Goal: Information Seeking & Learning: Learn about a topic

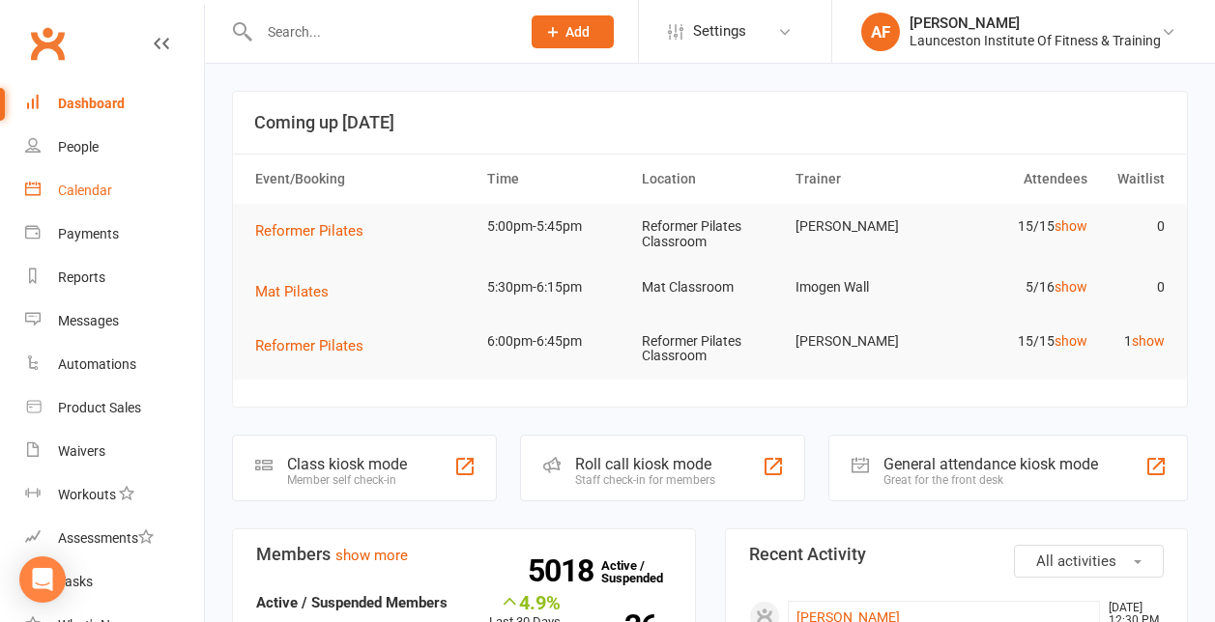
click at [80, 189] on div "Calendar" at bounding box center [85, 190] width 54 height 15
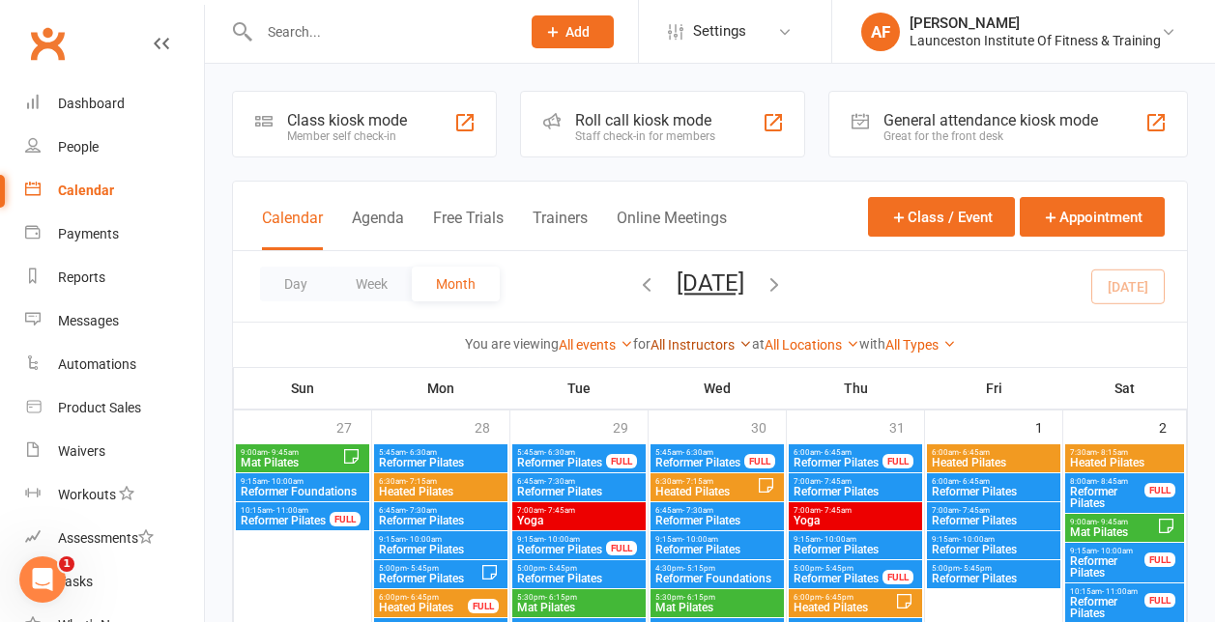
click at [733, 346] on link "All Instructors" at bounding box center [701, 344] width 101 height 15
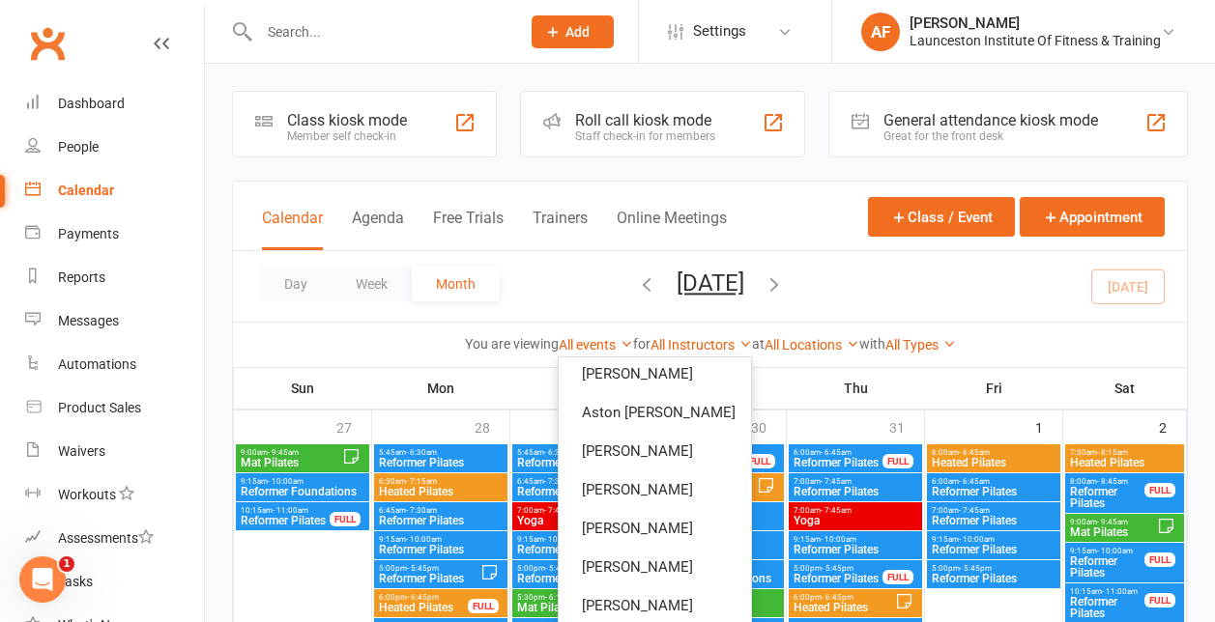
scroll to position [72, 0]
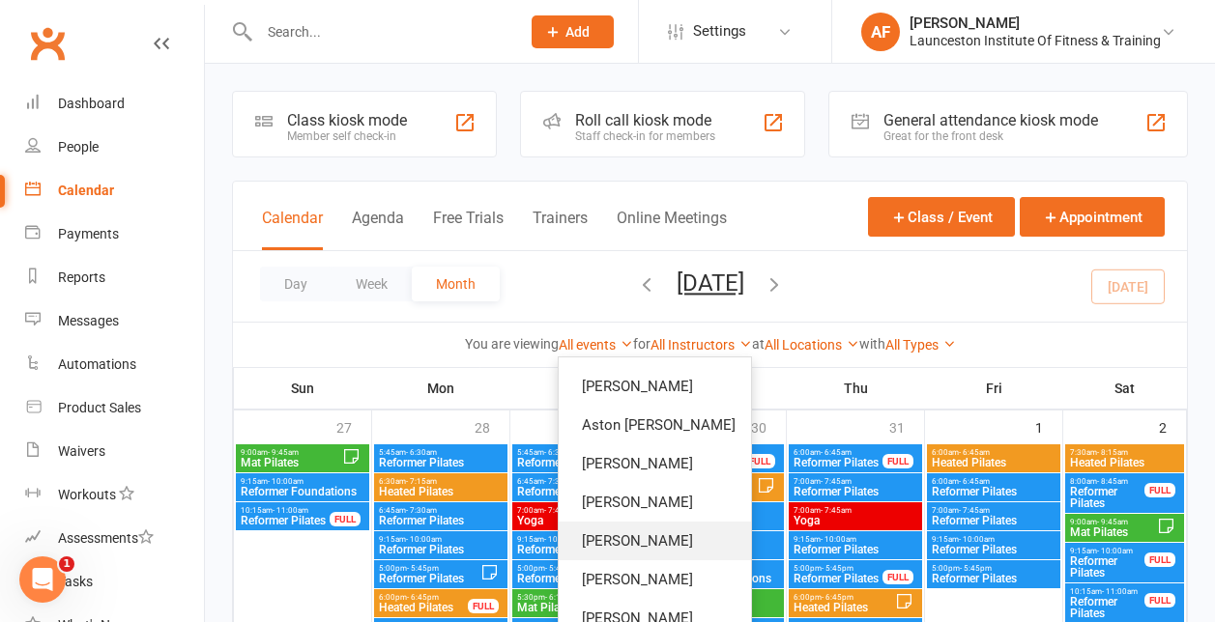
click at [668, 541] on link "[PERSON_NAME]" at bounding box center [655, 541] width 192 height 39
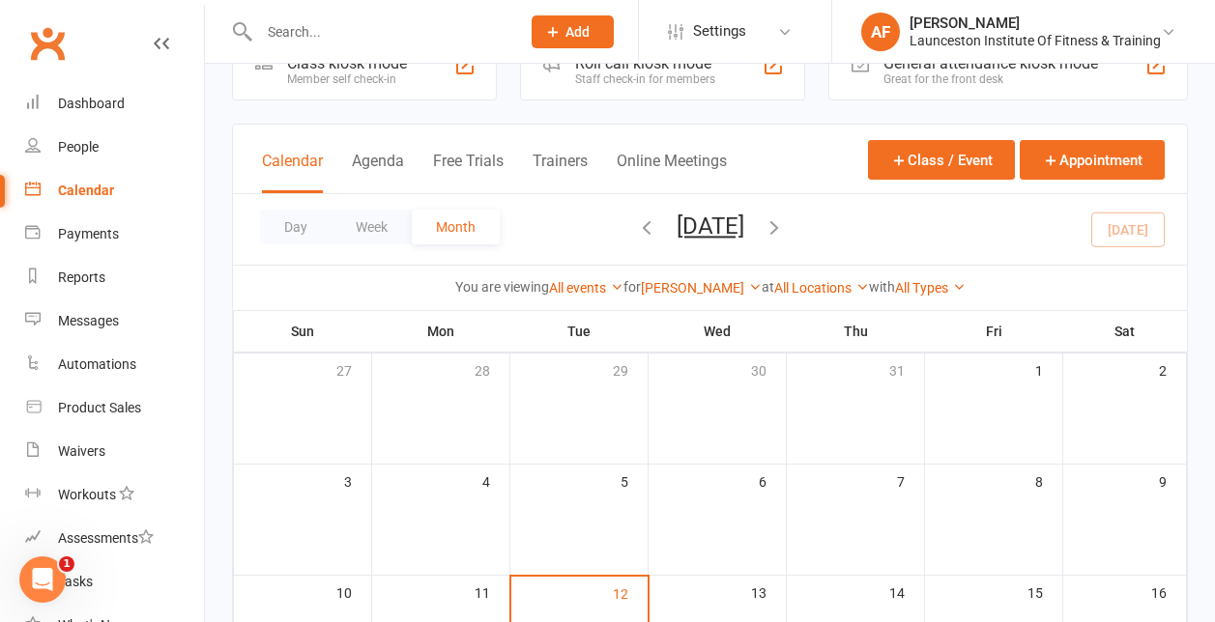
scroll to position [50, 0]
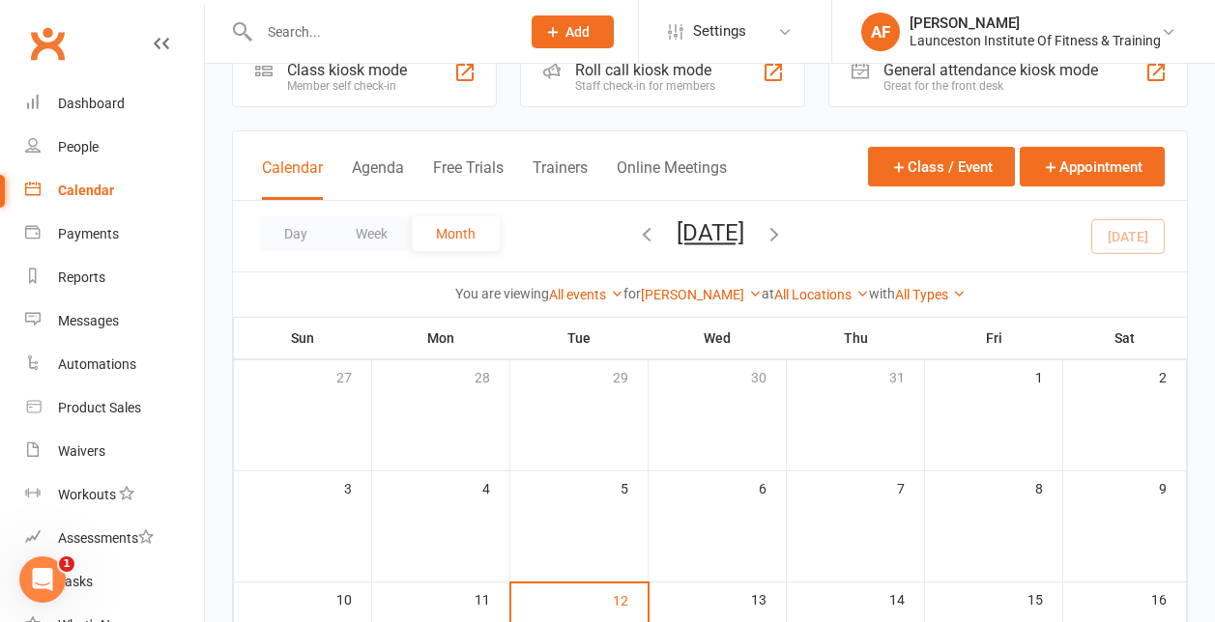
click at [753, 281] on div "You are viewing All events All events Empty events Full events Non-empty events…" at bounding box center [710, 294] width 954 height 44
click at [748, 291] on icon at bounding box center [755, 294] width 14 height 14
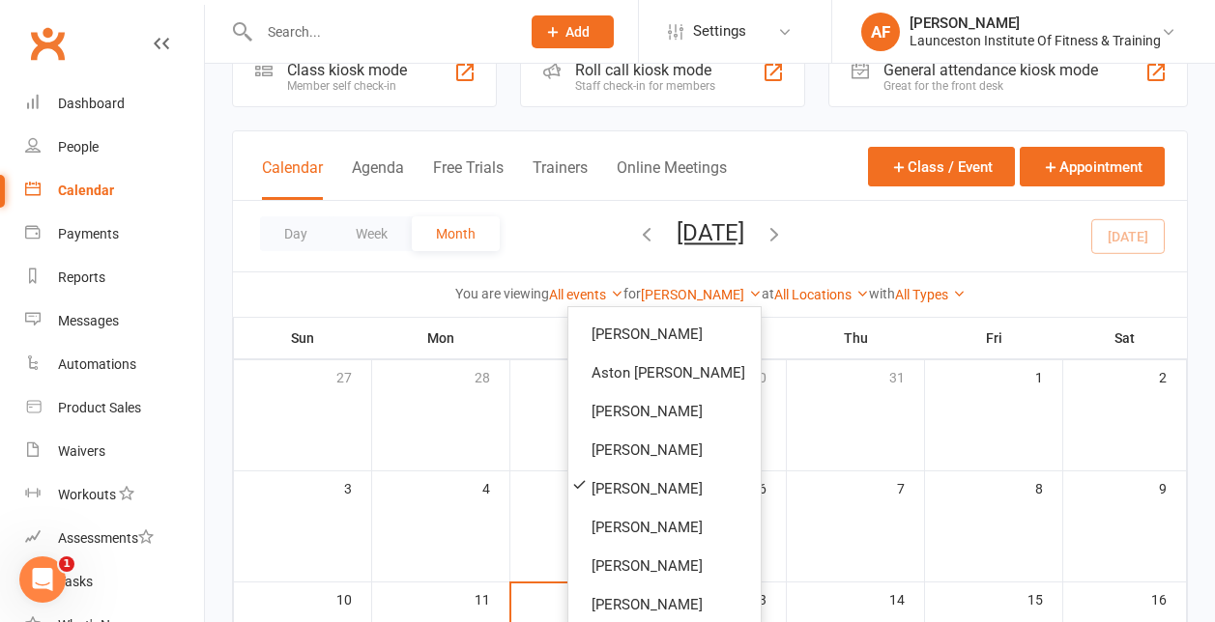
scroll to position [0, 0]
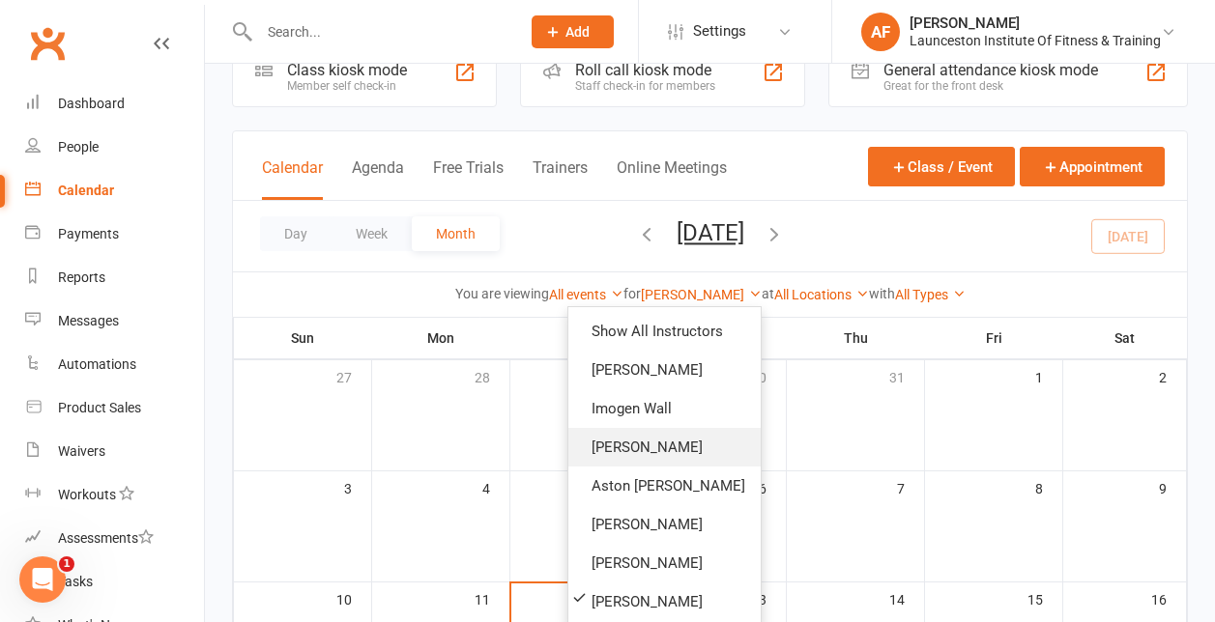
click at [646, 450] on link "[PERSON_NAME]" at bounding box center [664, 447] width 192 height 39
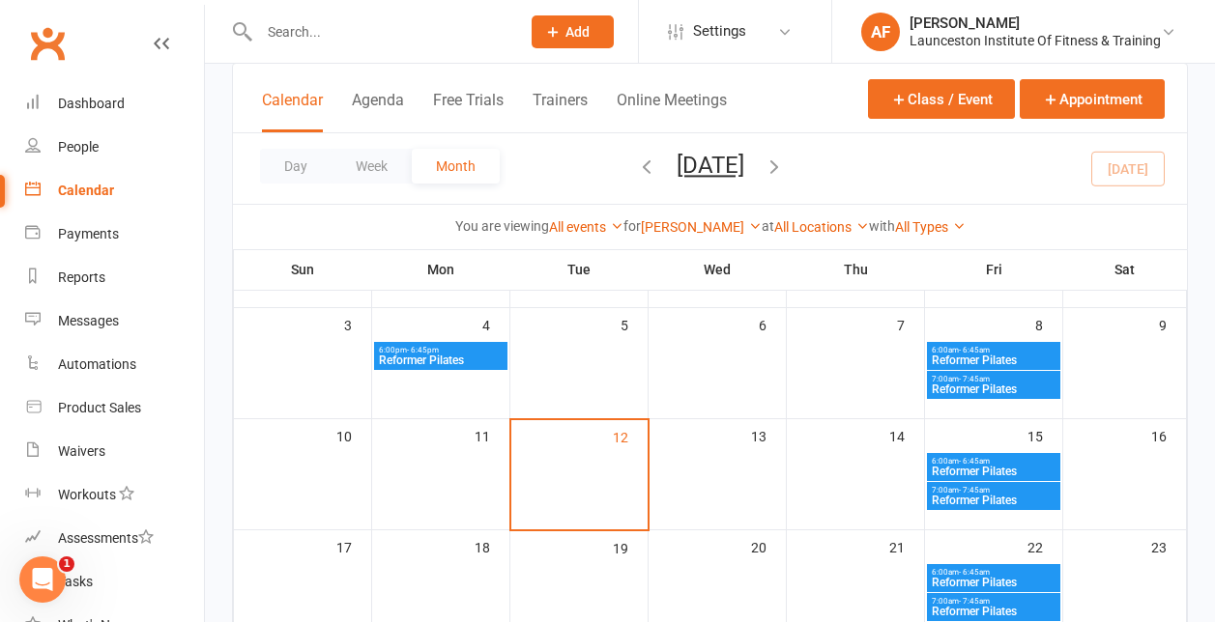
scroll to position [219, 0]
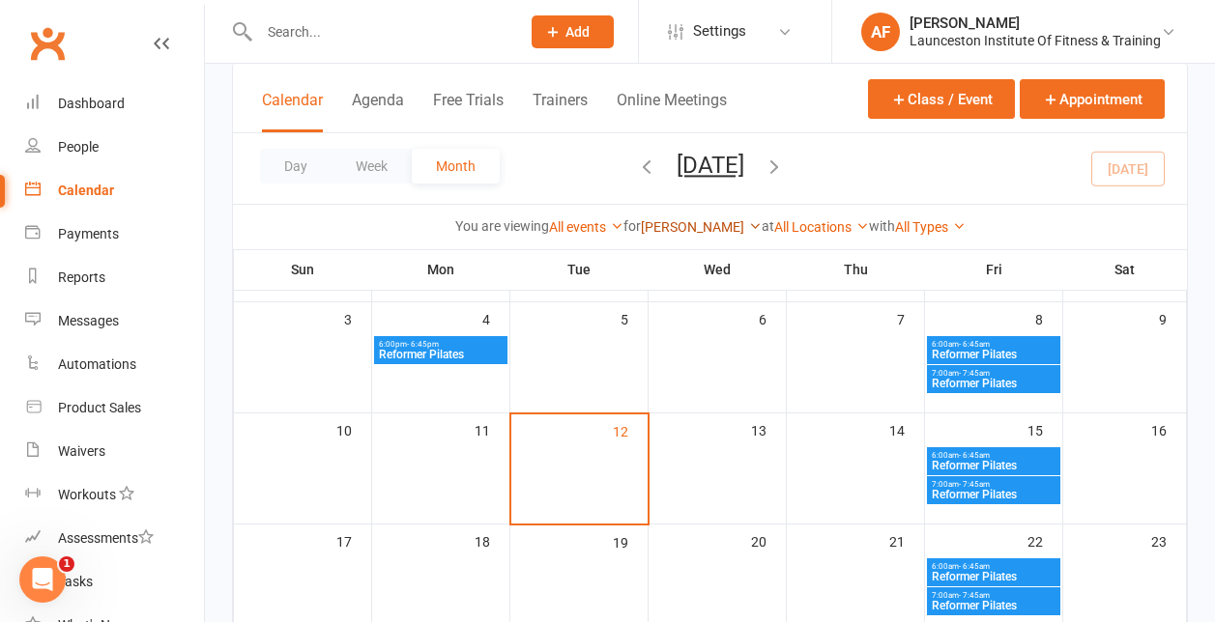
click at [699, 229] on link "[PERSON_NAME]" at bounding box center [701, 226] width 121 height 15
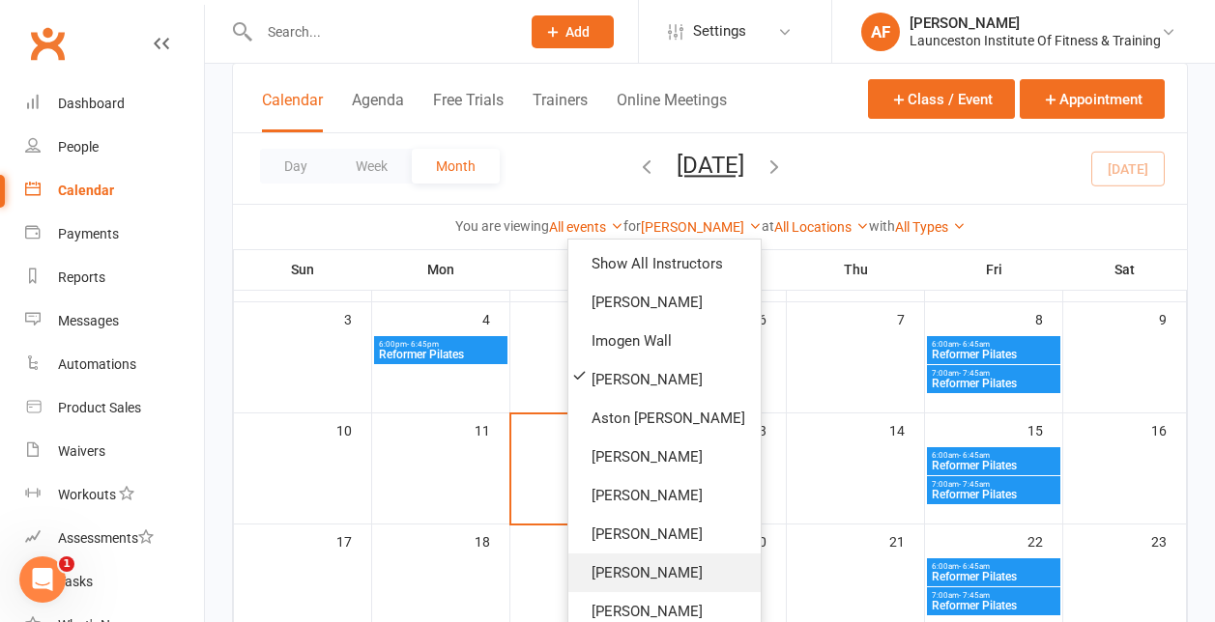
click at [633, 567] on link "[PERSON_NAME]" at bounding box center [664, 573] width 192 height 39
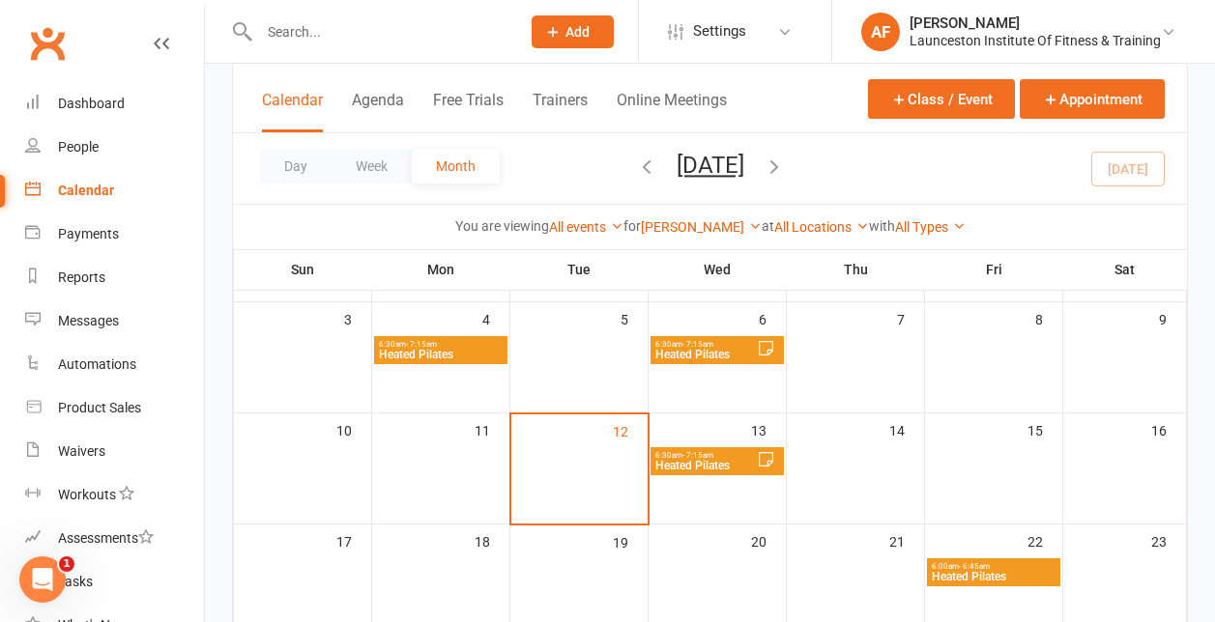
scroll to position [220, 0]
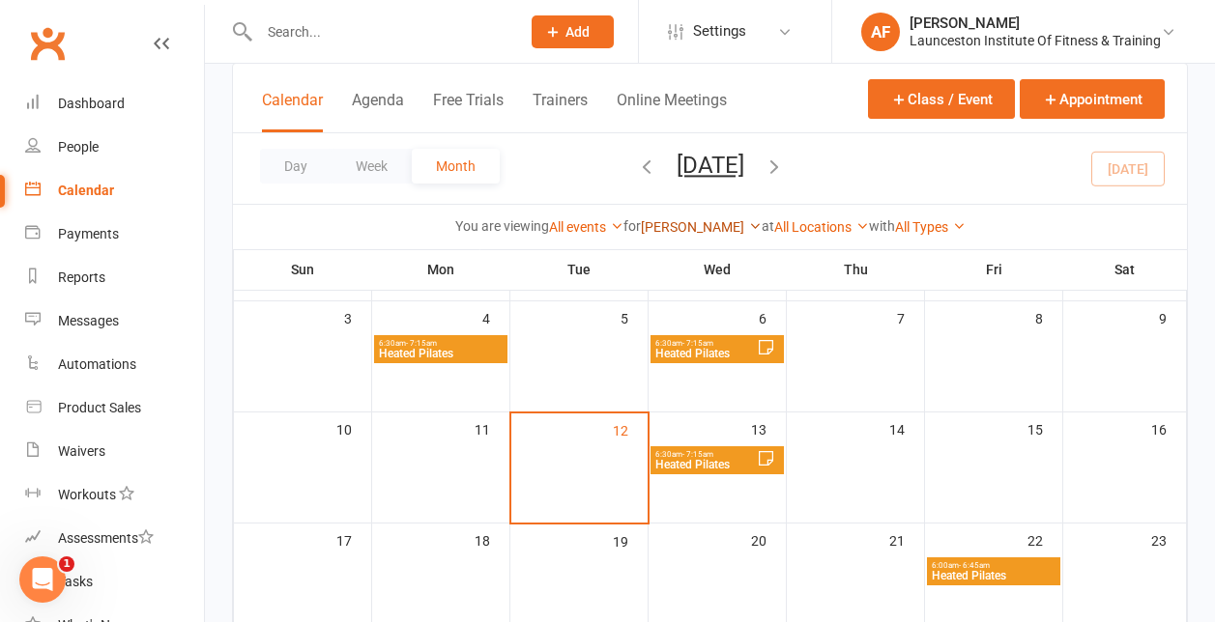
click at [748, 223] on icon at bounding box center [755, 226] width 14 height 14
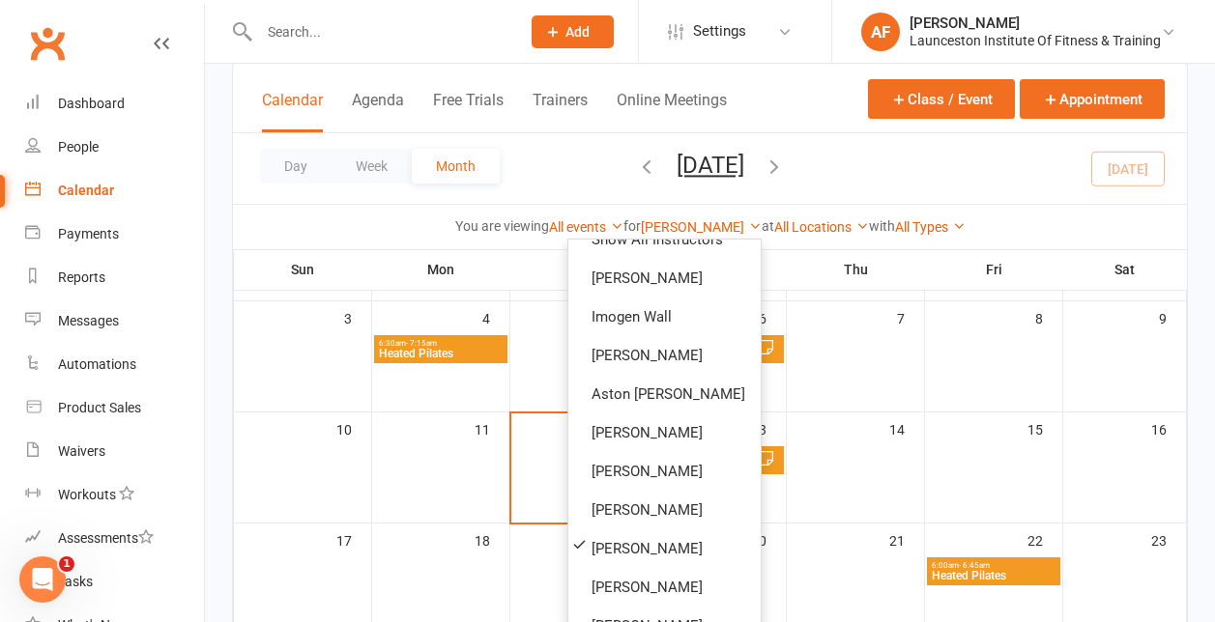
scroll to position [0, 0]
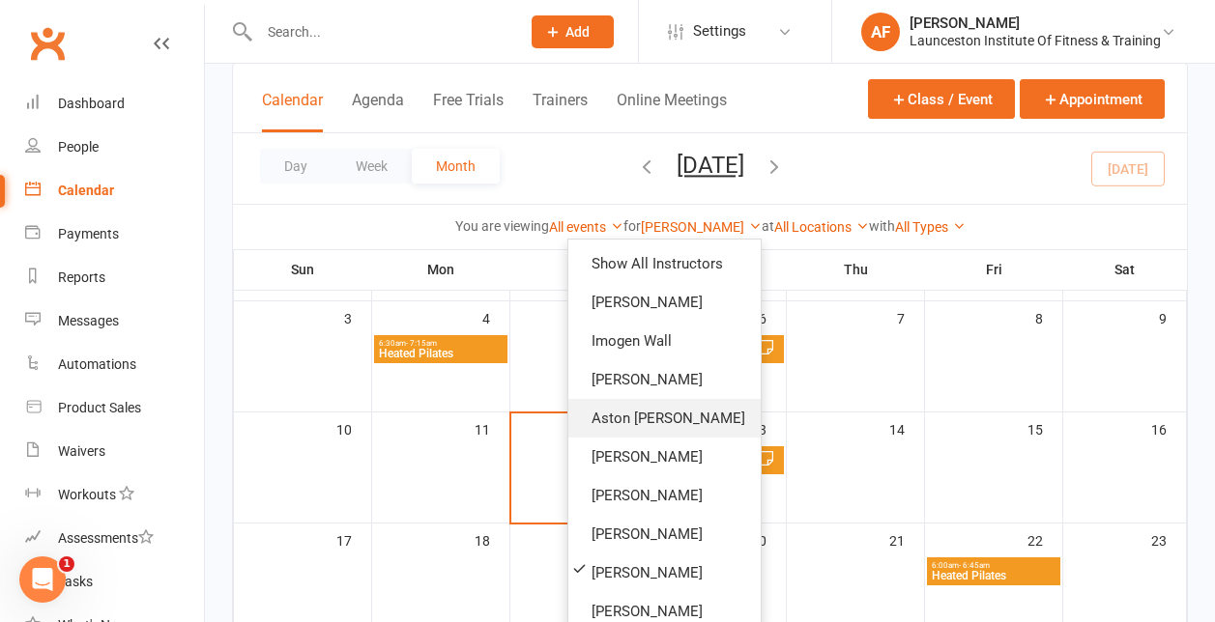
click at [649, 419] on link "Aston [PERSON_NAME]" at bounding box center [664, 418] width 192 height 39
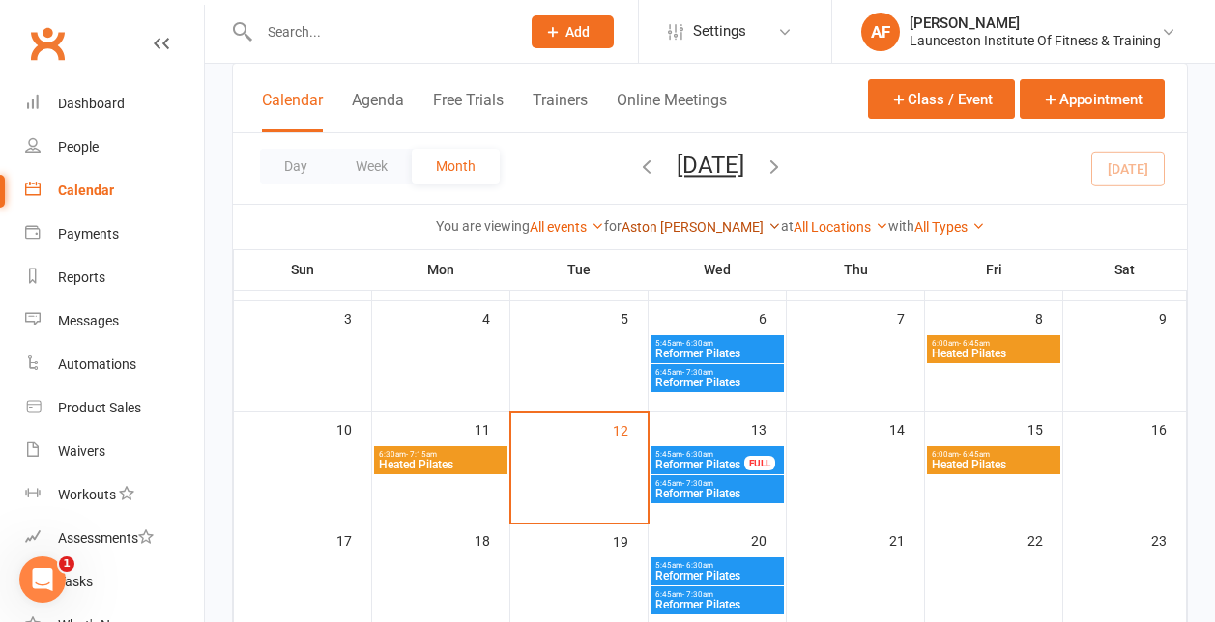
click at [680, 225] on link "Aston [PERSON_NAME]" at bounding box center [701, 226] width 159 height 15
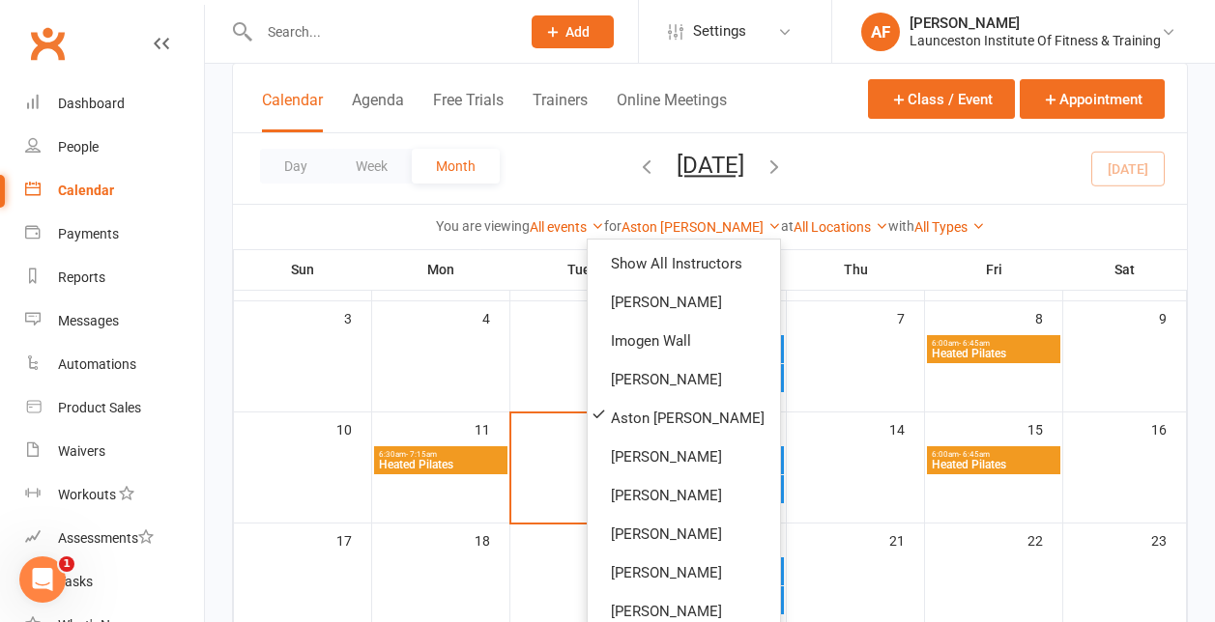
click at [858, 186] on div "Day Week Month [DATE] [DATE] Sun Mon Tue Wed Thu Fri Sat 27 28 29 30 31 01 02 0…" at bounding box center [710, 168] width 954 height 71
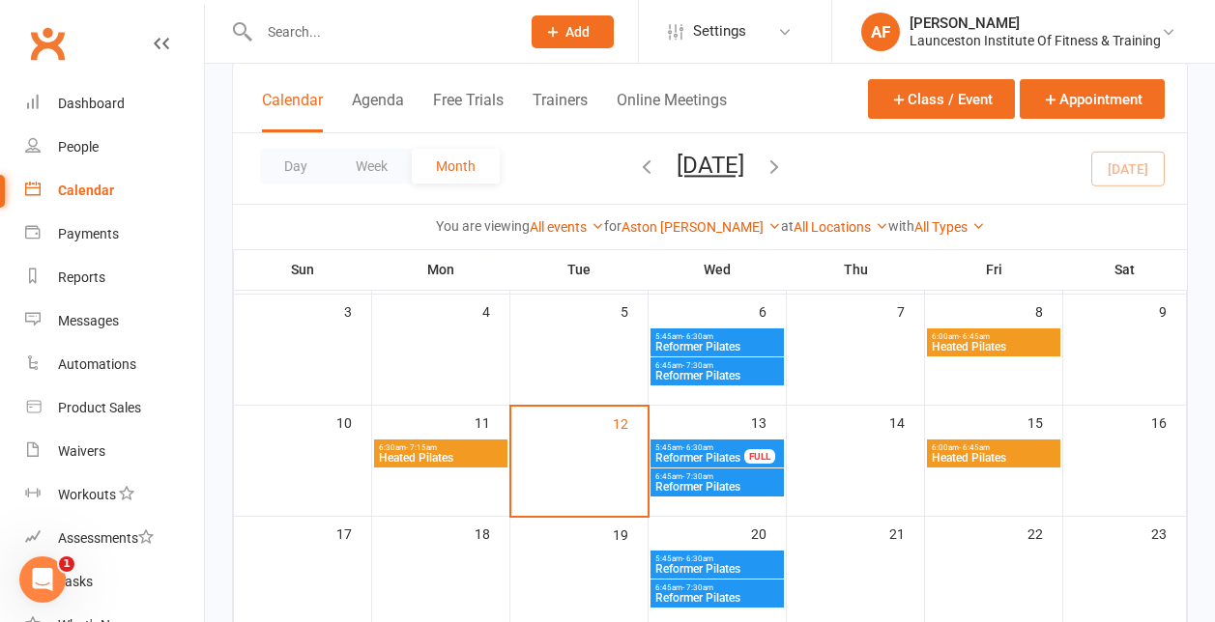
scroll to position [228, 0]
